Goal: Navigation & Orientation: Go to known website

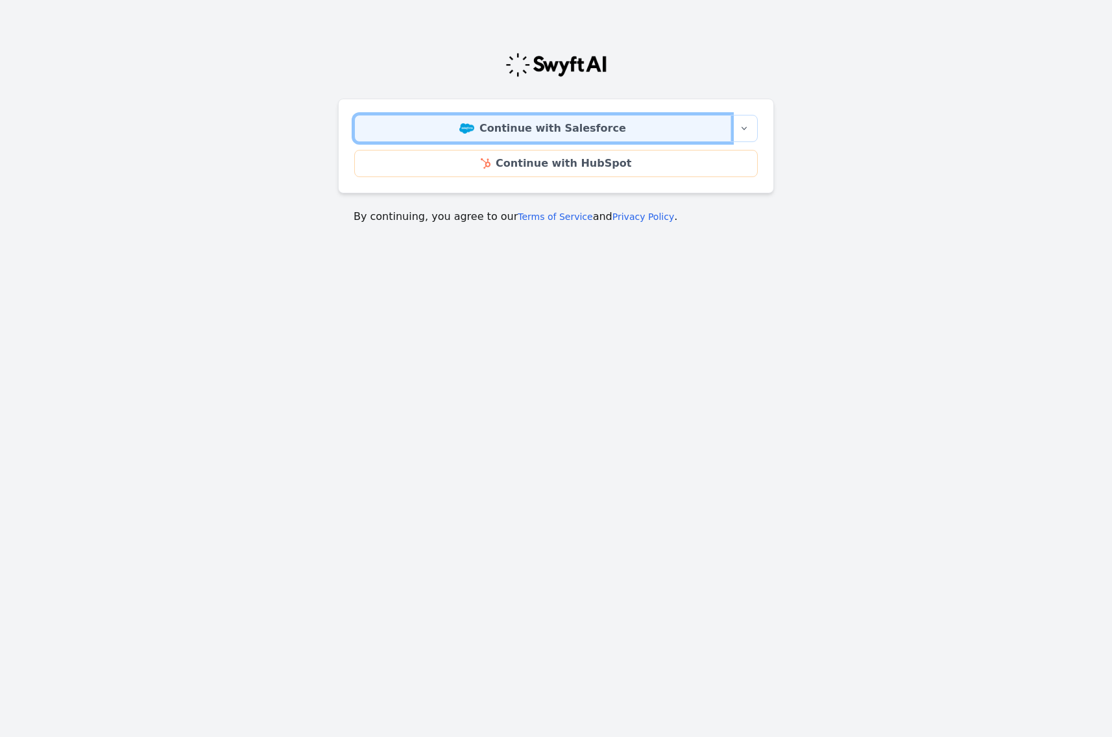
click at [482, 134] on link "Continue with Salesforce" at bounding box center [542, 128] width 377 height 27
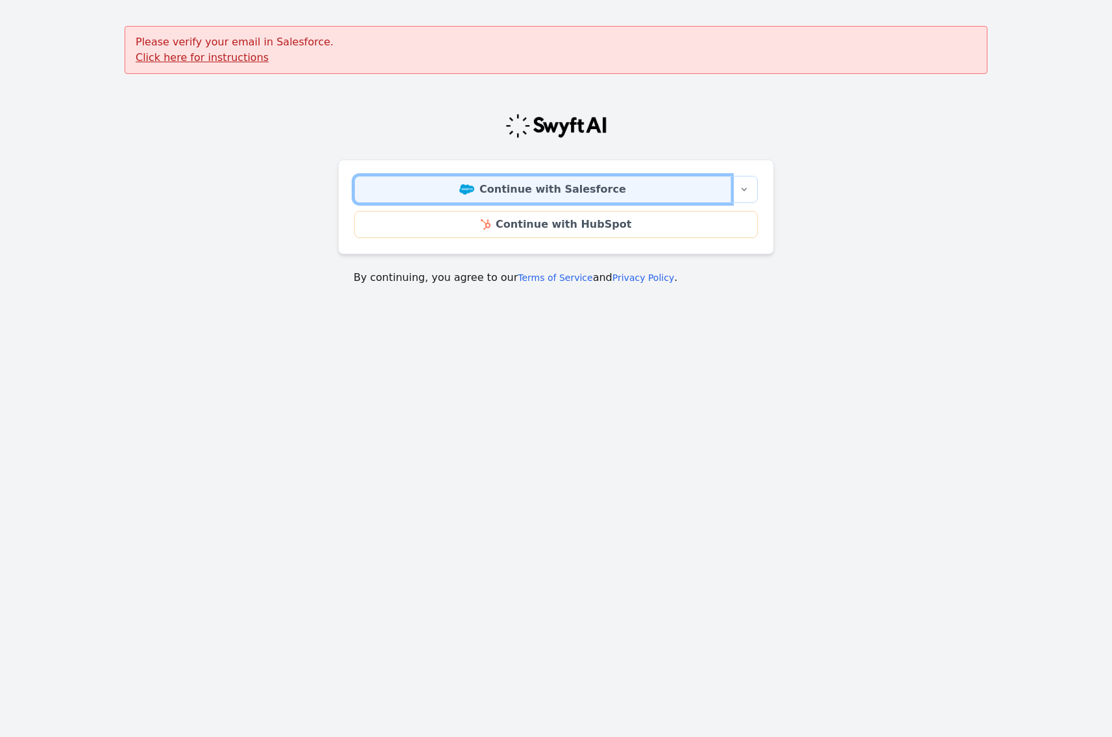
click at [492, 193] on link "Continue with Salesforce" at bounding box center [542, 189] width 377 height 27
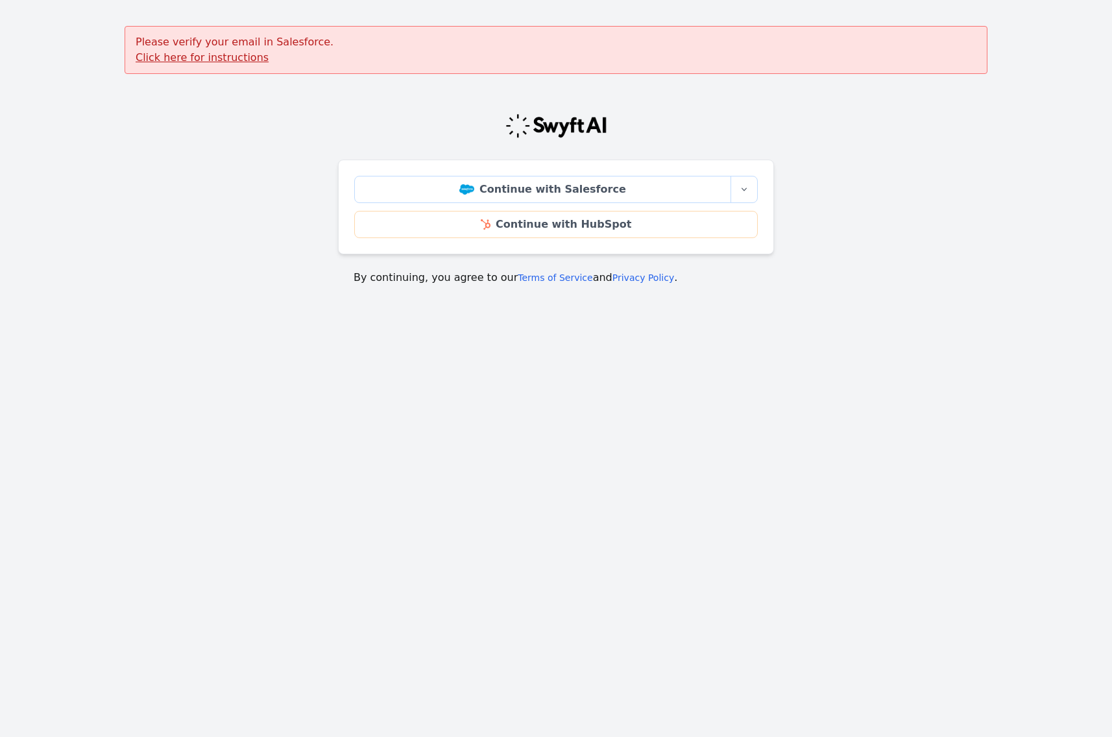
click at [227, 56] on u "Click here for instructions" at bounding box center [202, 57] width 133 height 12
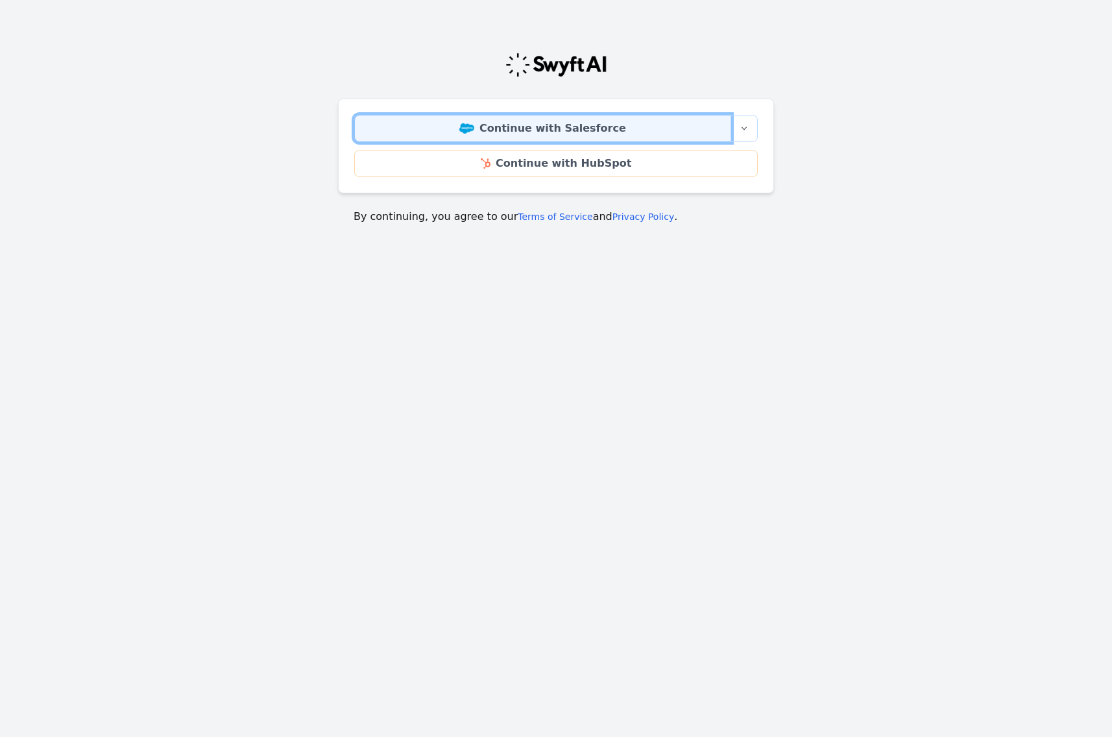
click at [509, 134] on link "Continue with Salesforce" at bounding box center [542, 128] width 377 height 27
click at [526, 130] on link "Continue with Salesforce" at bounding box center [542, 128] width 377 height 27
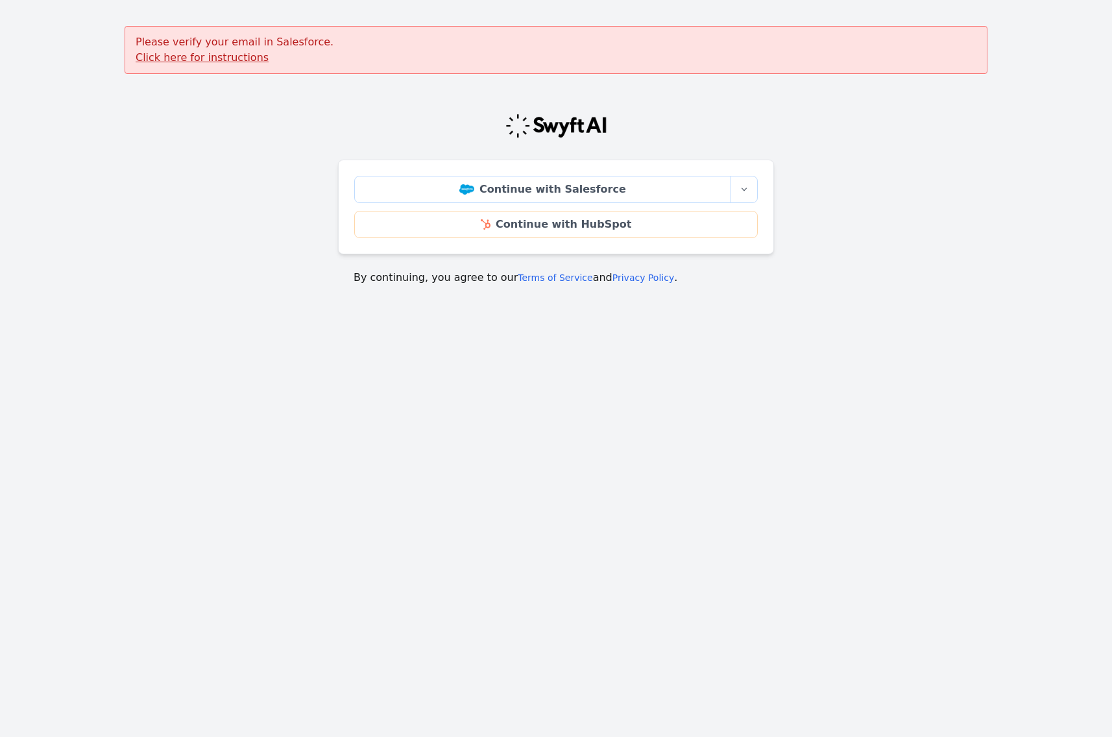
click at [228, 60] on u "Click here for instructions" at bounding box center [202, 57] width 133 height 12
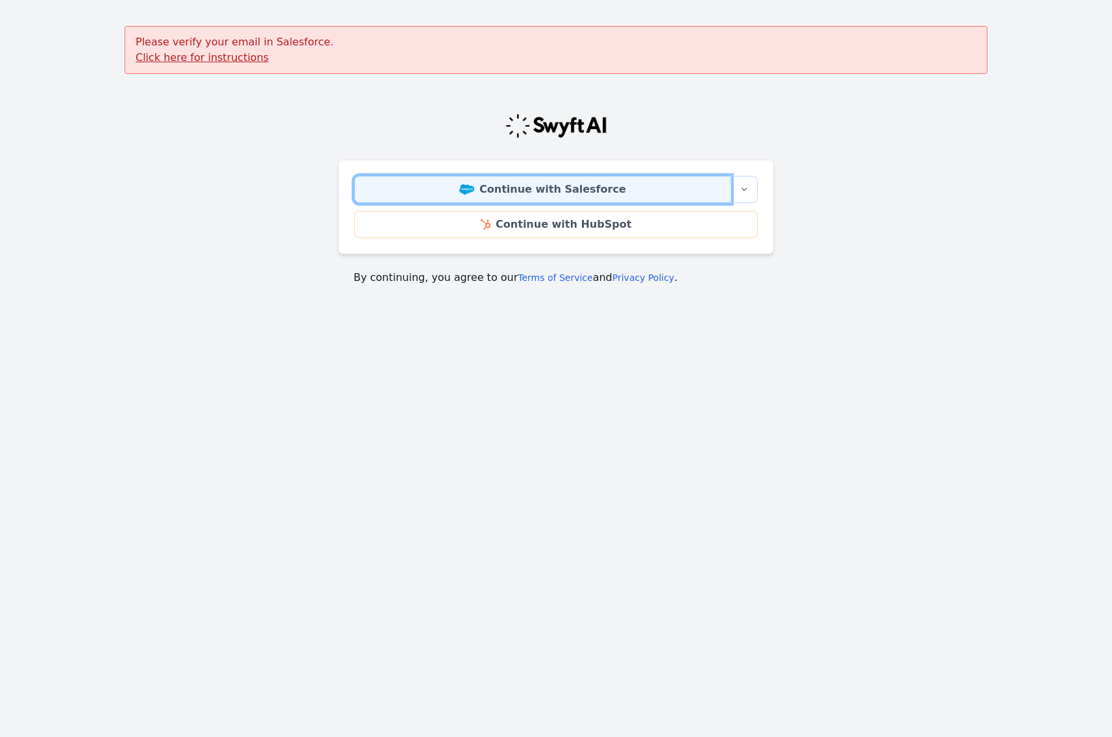
click at [501, 188] on link "Continue with Salesforce" at bounding box center [542, 189] width 377 height 27
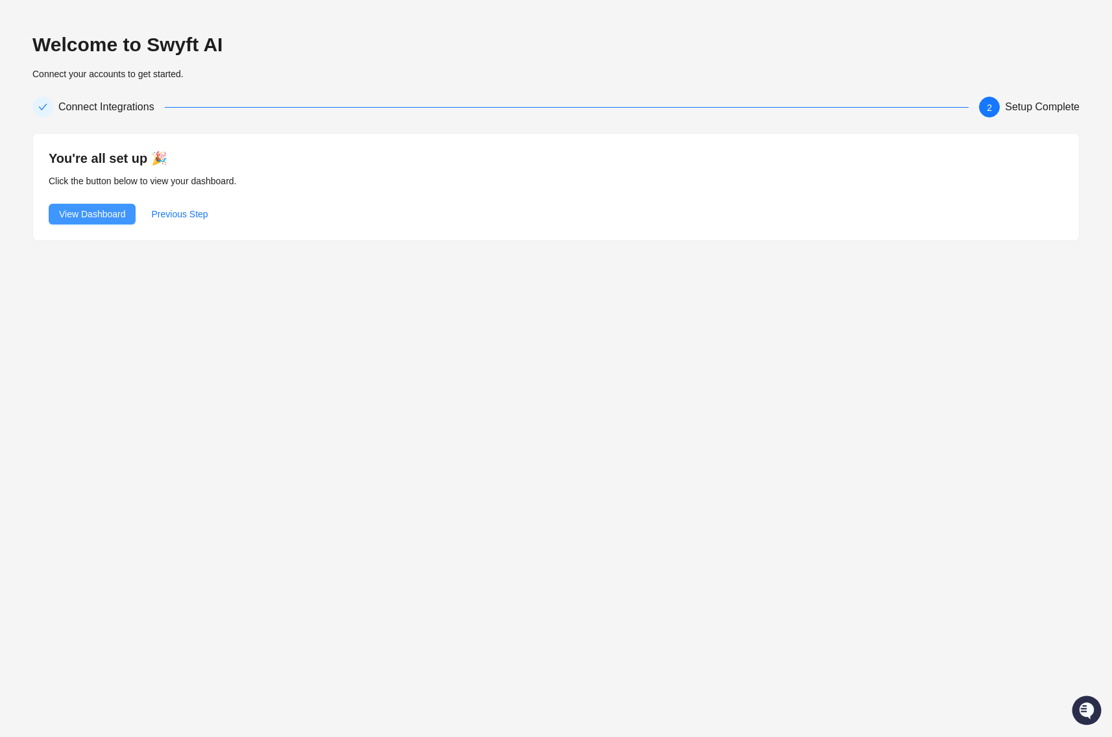
click at [109, 217] on span "View Dashboard" at bounding box center [92, 214] width 66 height 14
